Goal: Find specific page/section

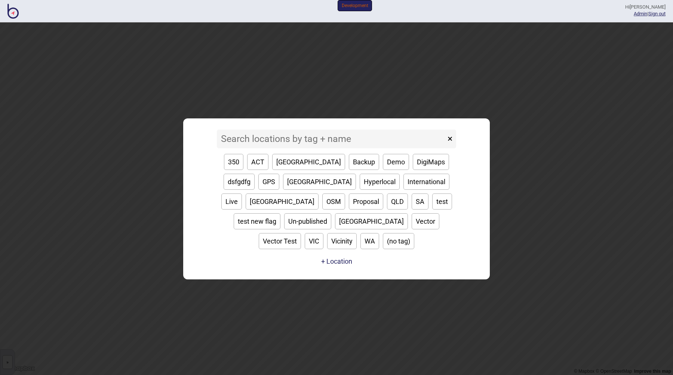
click at [268, 147] on input at bounding box center [331, 139] width 229 height 19
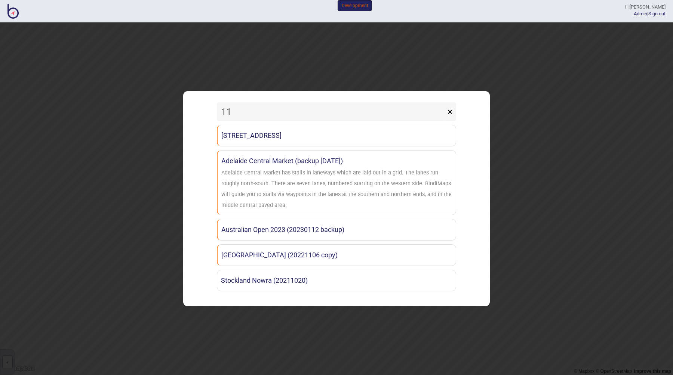
type input "1"
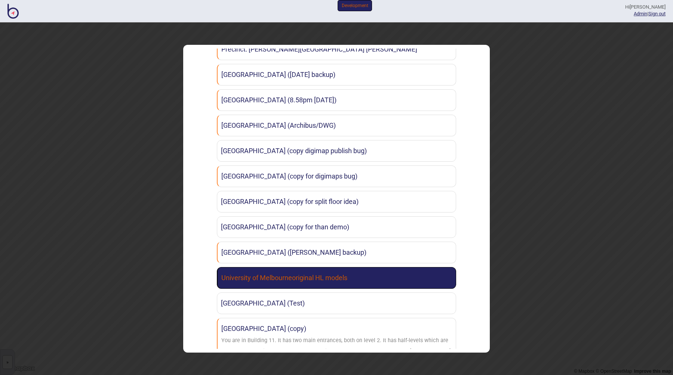
scroll to position [87, 0]
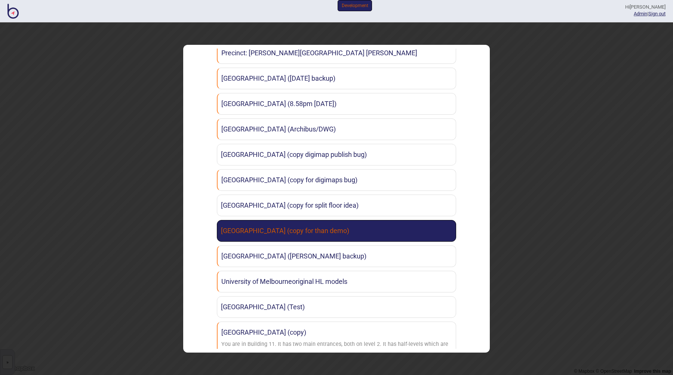
type input "uni"
click at [311, 235] on link "[GEOGRAPHIC_DATA] (copy for than demo)" at bounding box center [336, 231] width 239 height 22
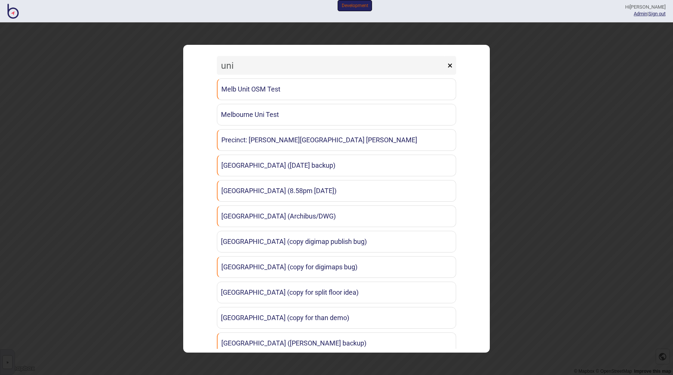
click at [293, 68] on input "uni" at bounding box center [331, 65] width 229 height 19
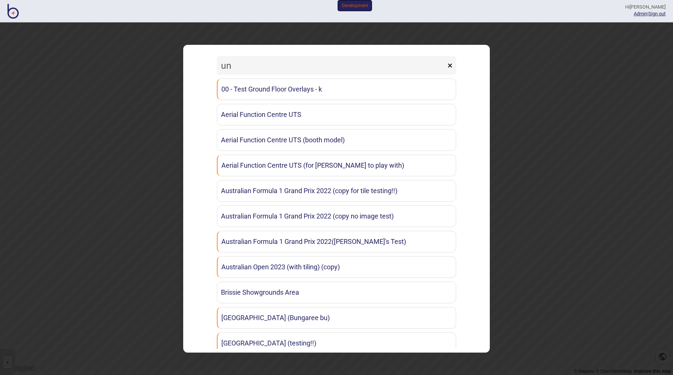
type input "u"
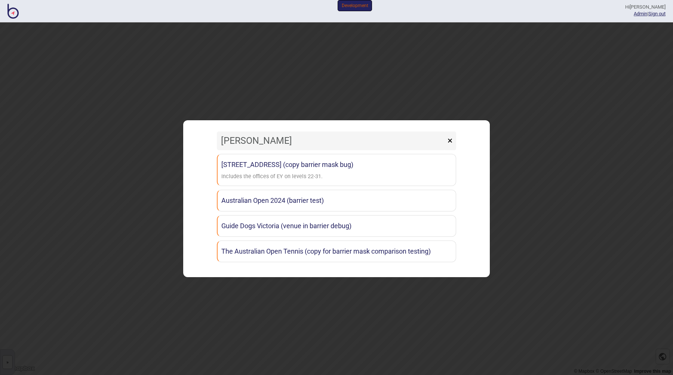
type input "[PERSON_NAME]"
